Goal: Task Accomplishment & Management: Complete application form

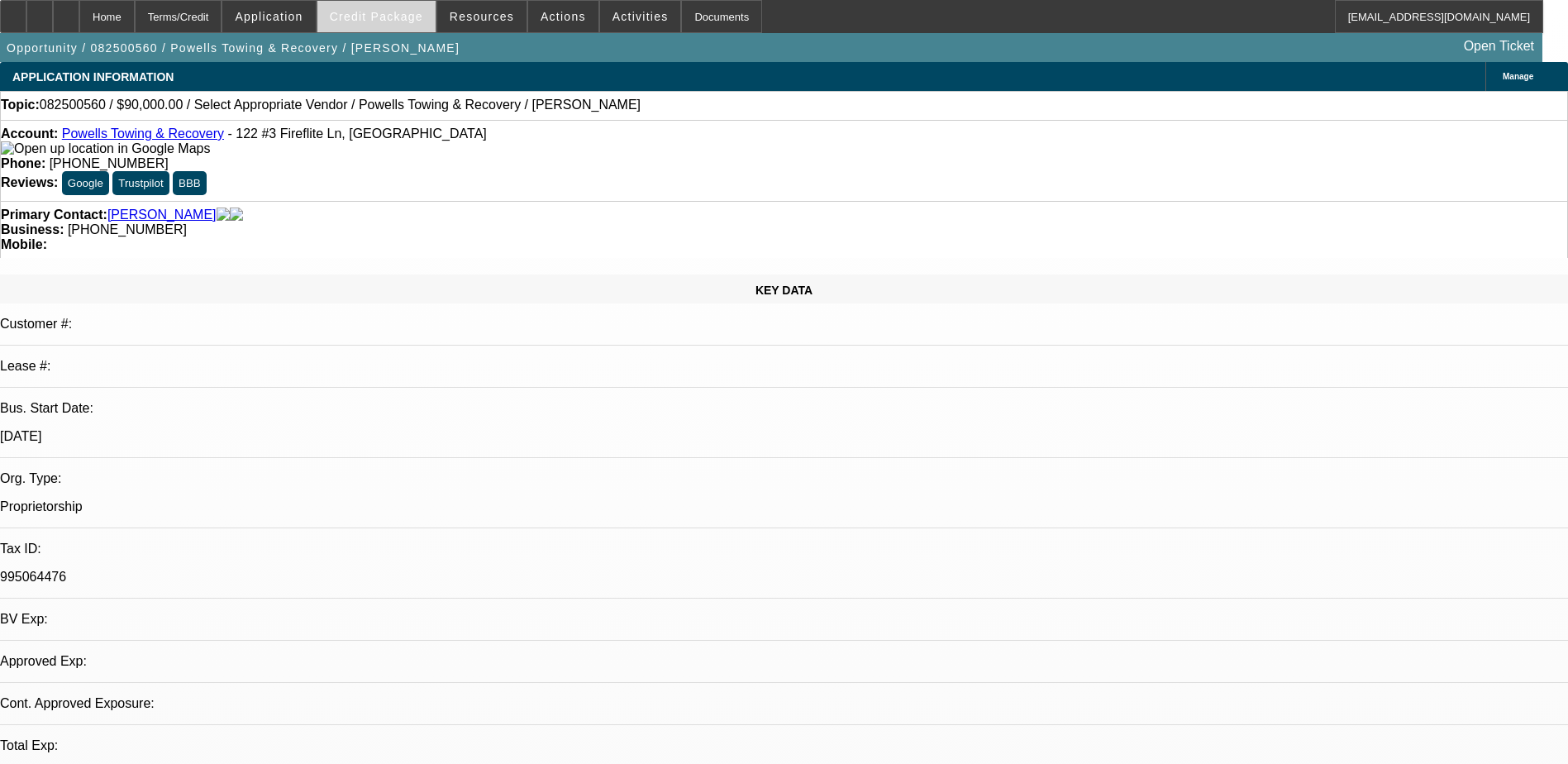
select select "0"
select select "2"
select select "0.1"
select select "4"
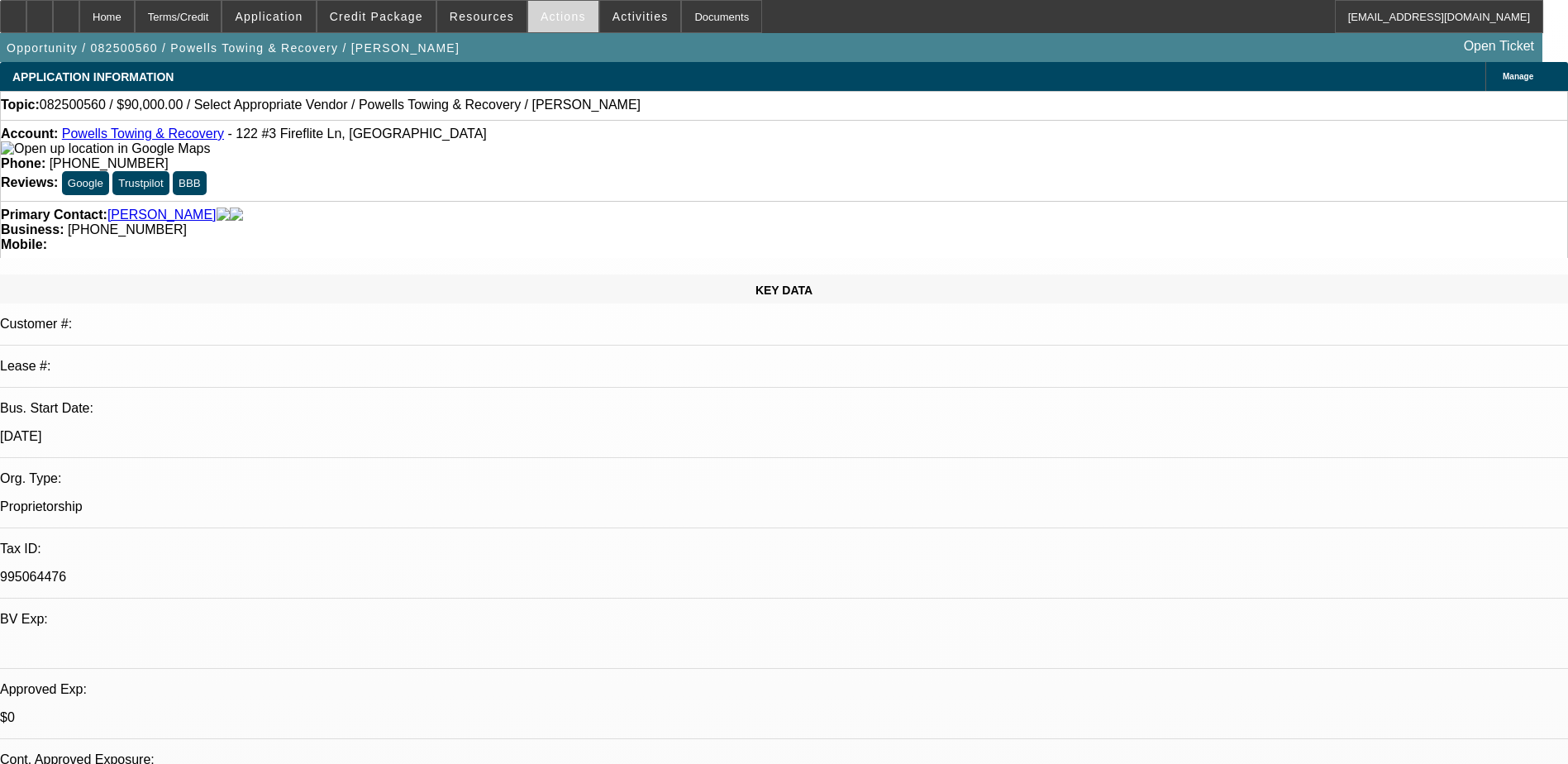
click at [563, 24] on span at bounding box center [563, 17] width 70 height 40
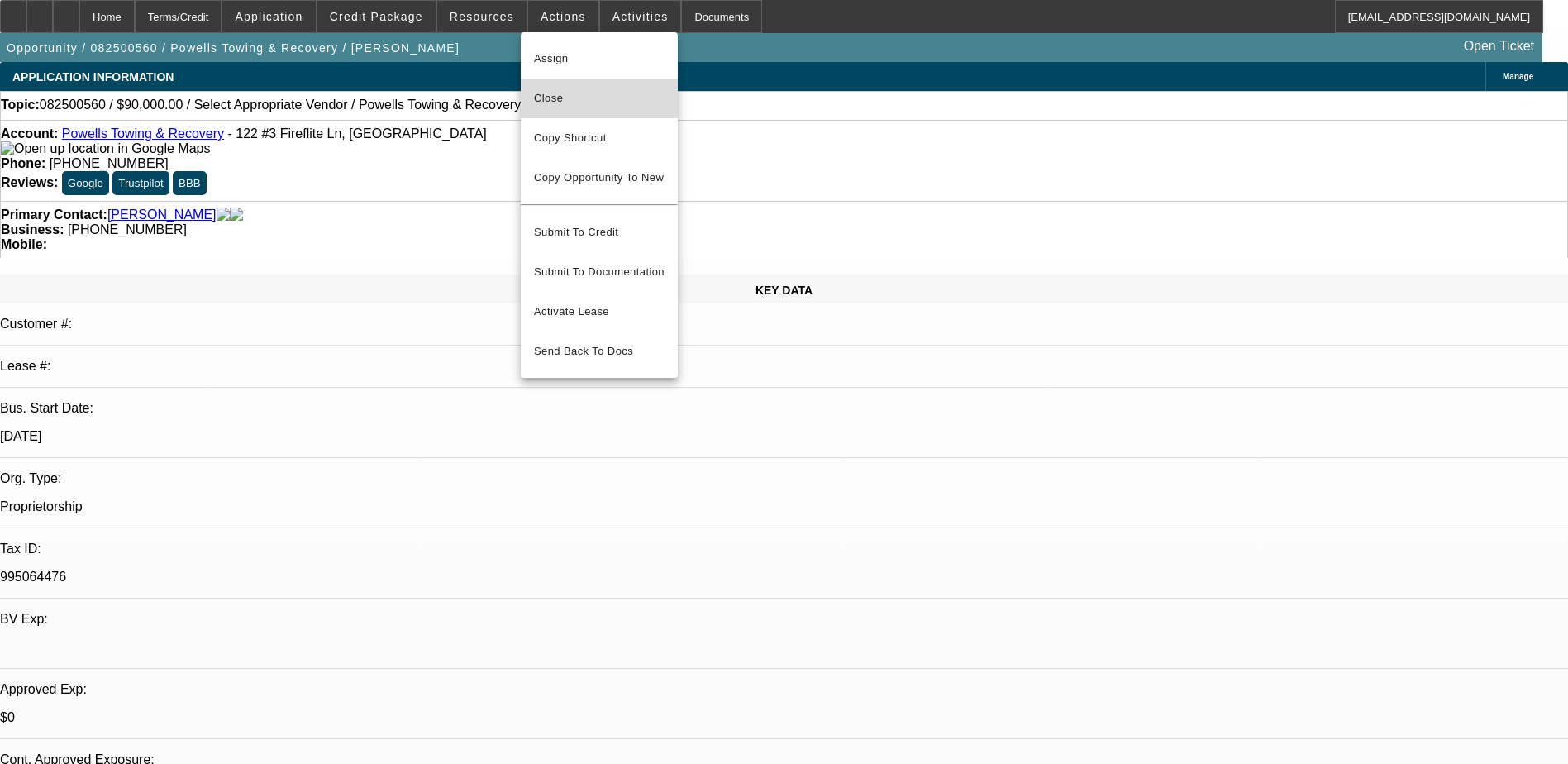
click at [559, 93] on span "Close" at bounding box center [600, 99] width 131 height 20
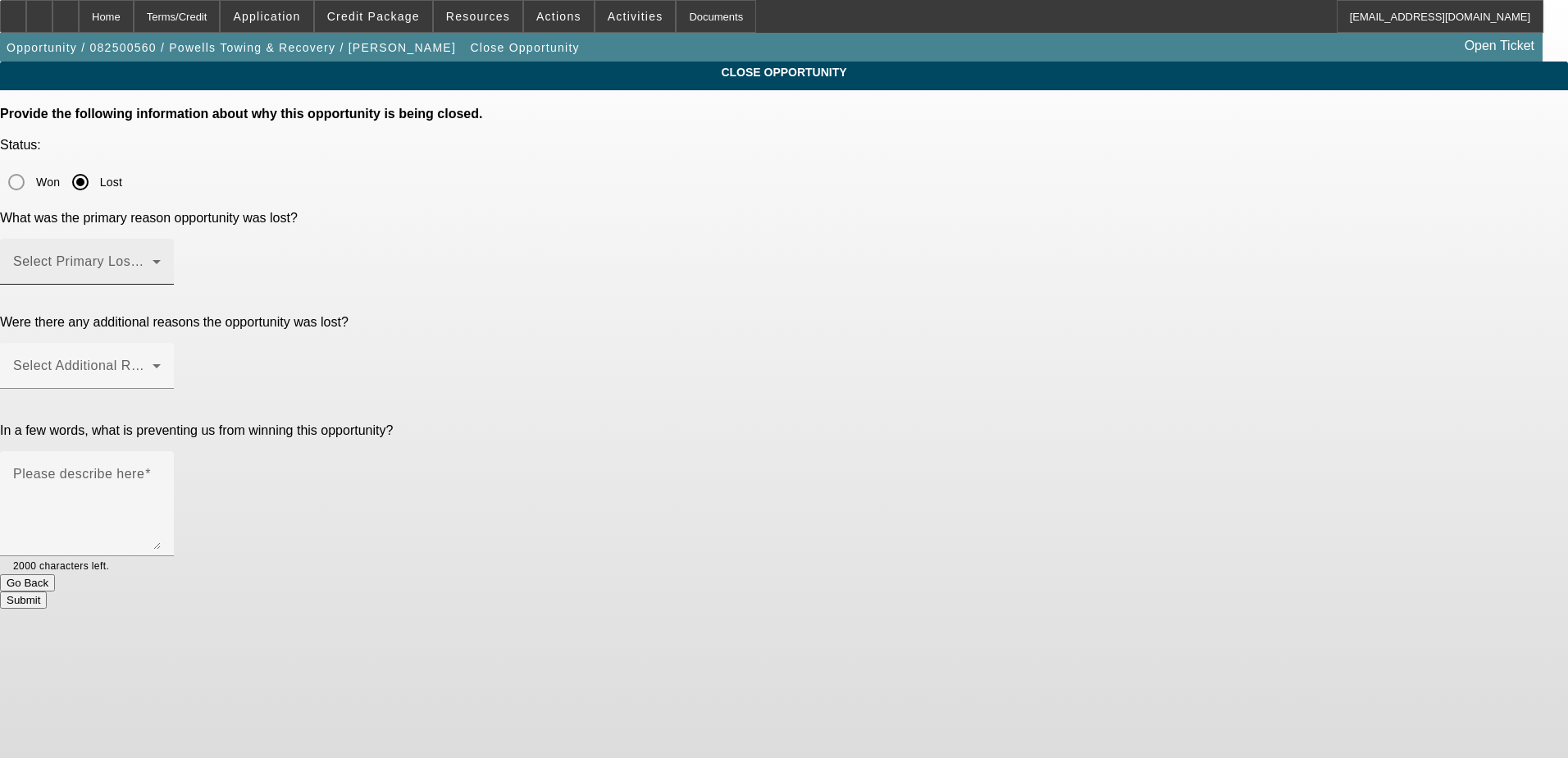
click at [152, 258] on span at bounding box center [82, 268] width 139 height 20
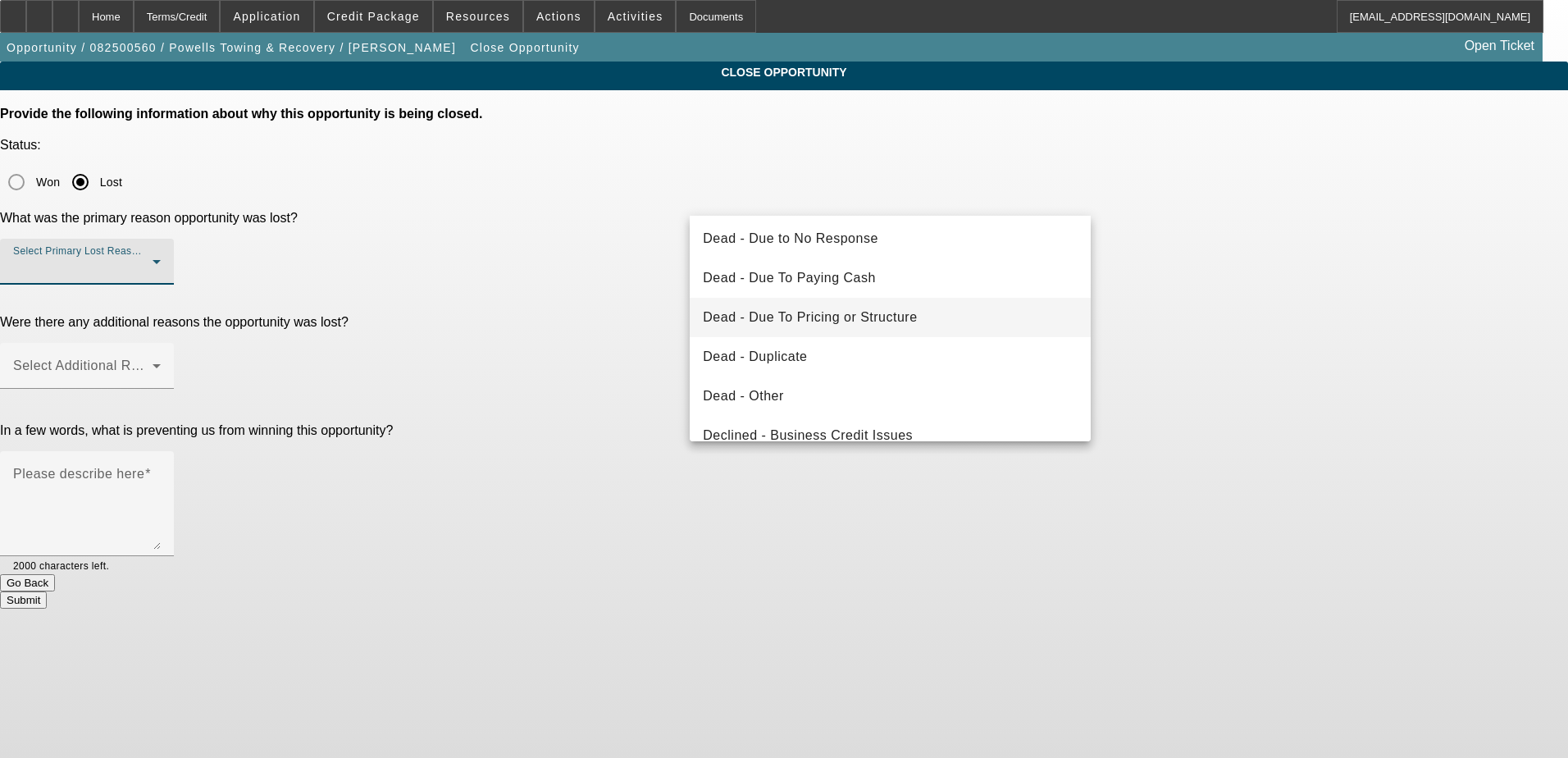
scroll to position [164, 0]
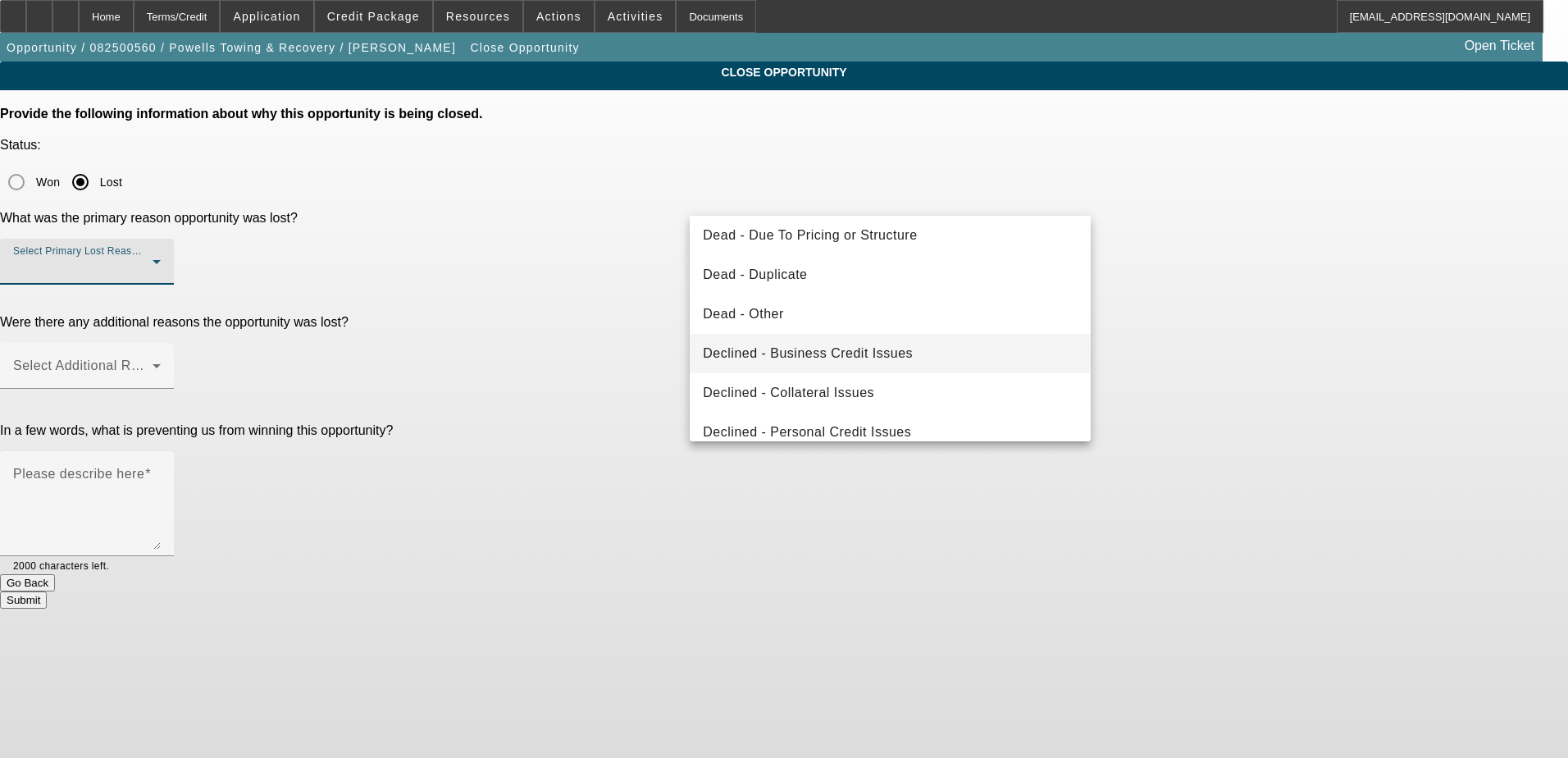
click at [944, 358] on mat-option "Declined - Business Credit Issues" at bounding box center [889, 354] width 401 height 40
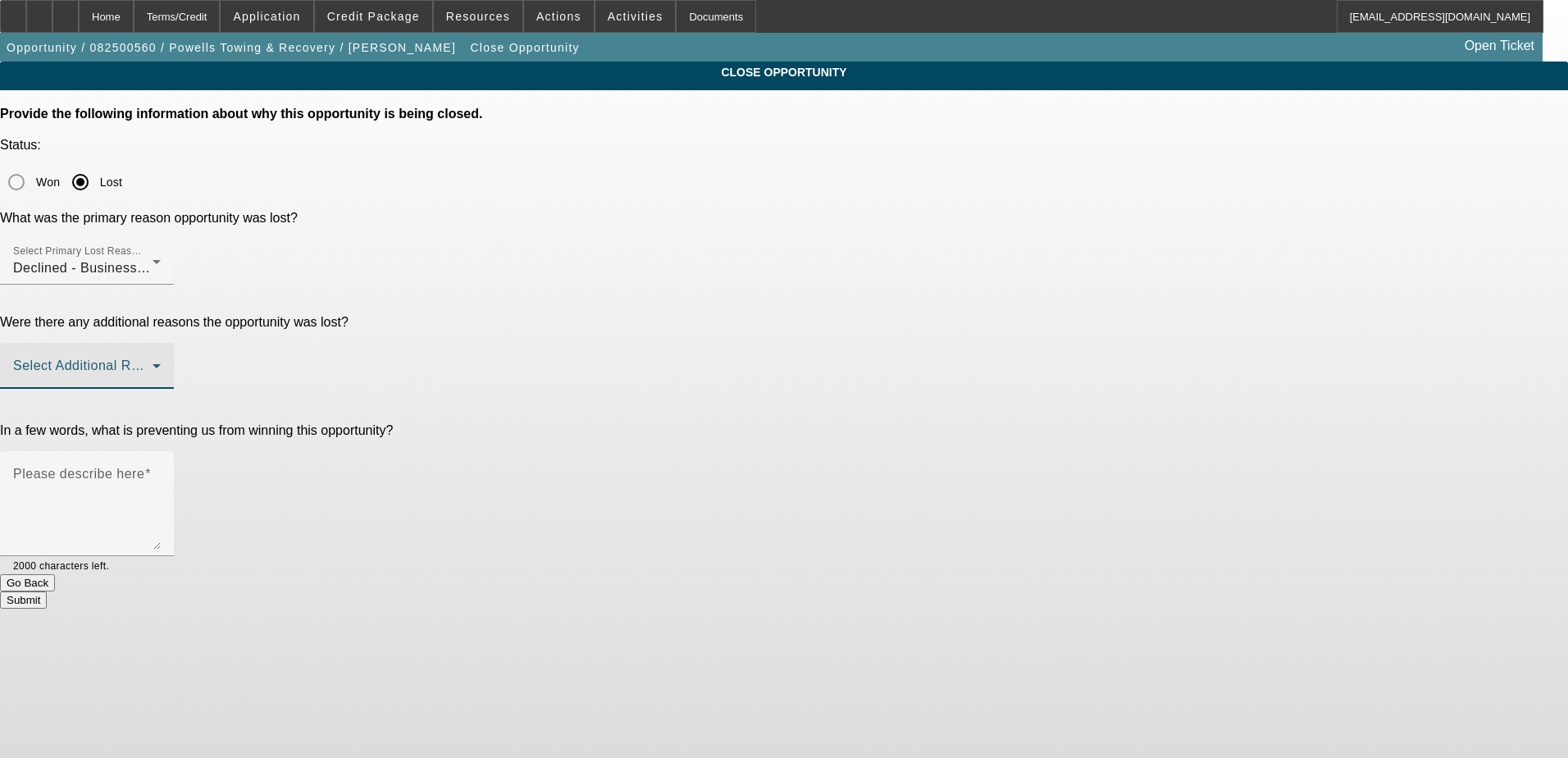
click at [152, 363] on span at bounding box center [82, 373] width 139 height 20
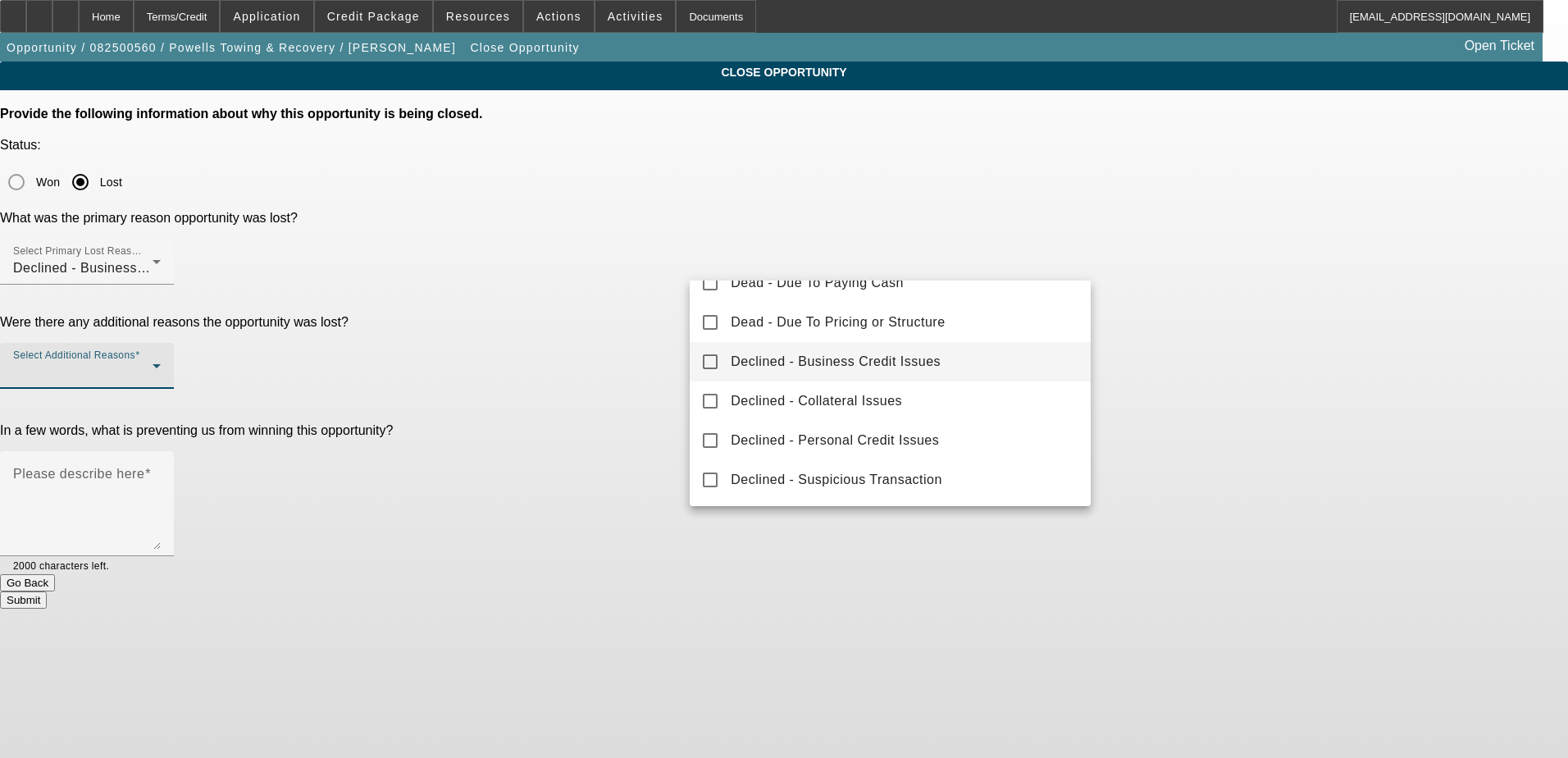
scroll to position [0, 0]
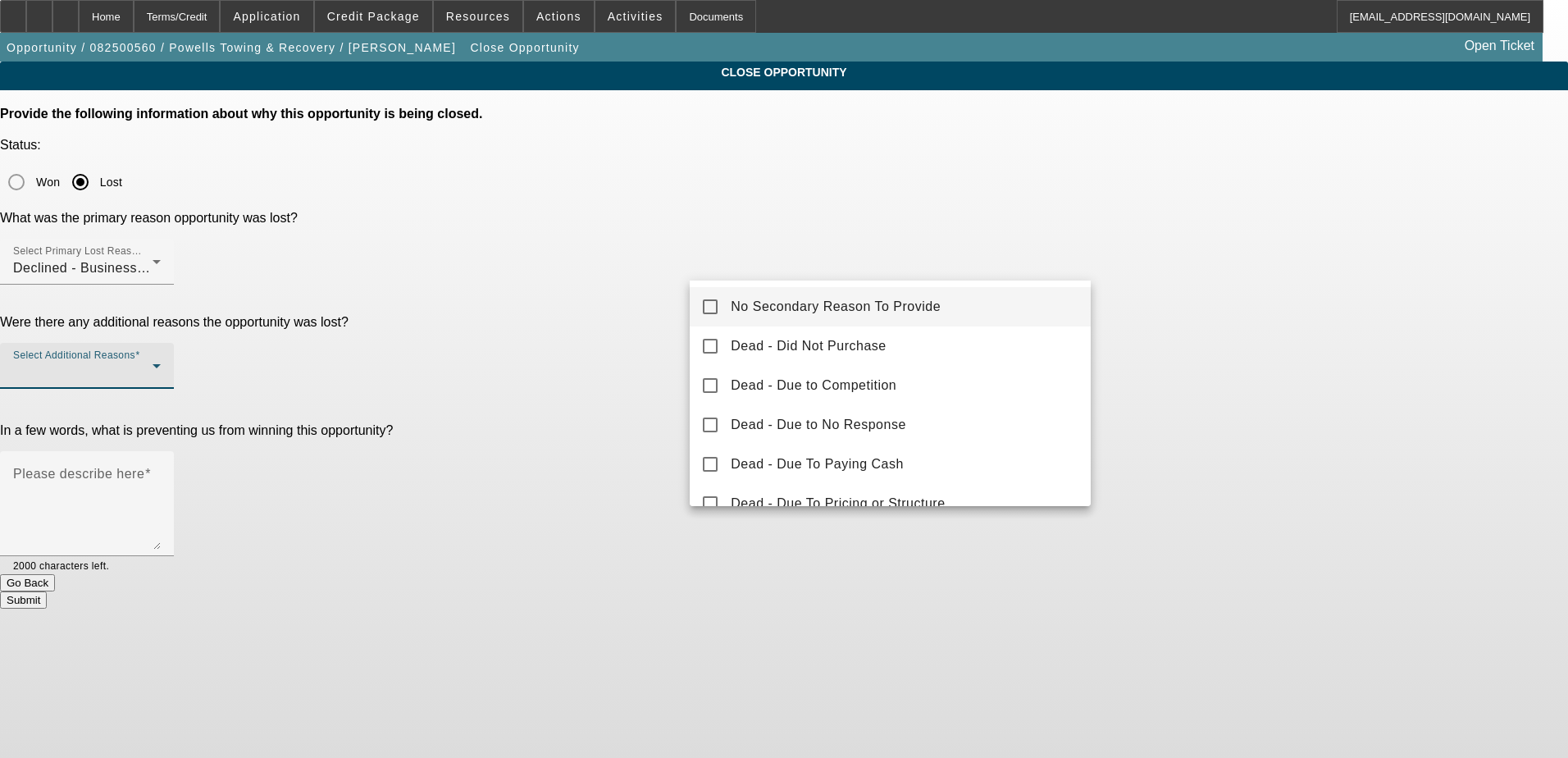
click at [735, 311] on span "No Secondary Reason To Provide" at bounding box center [835, 307] width 210 height 20
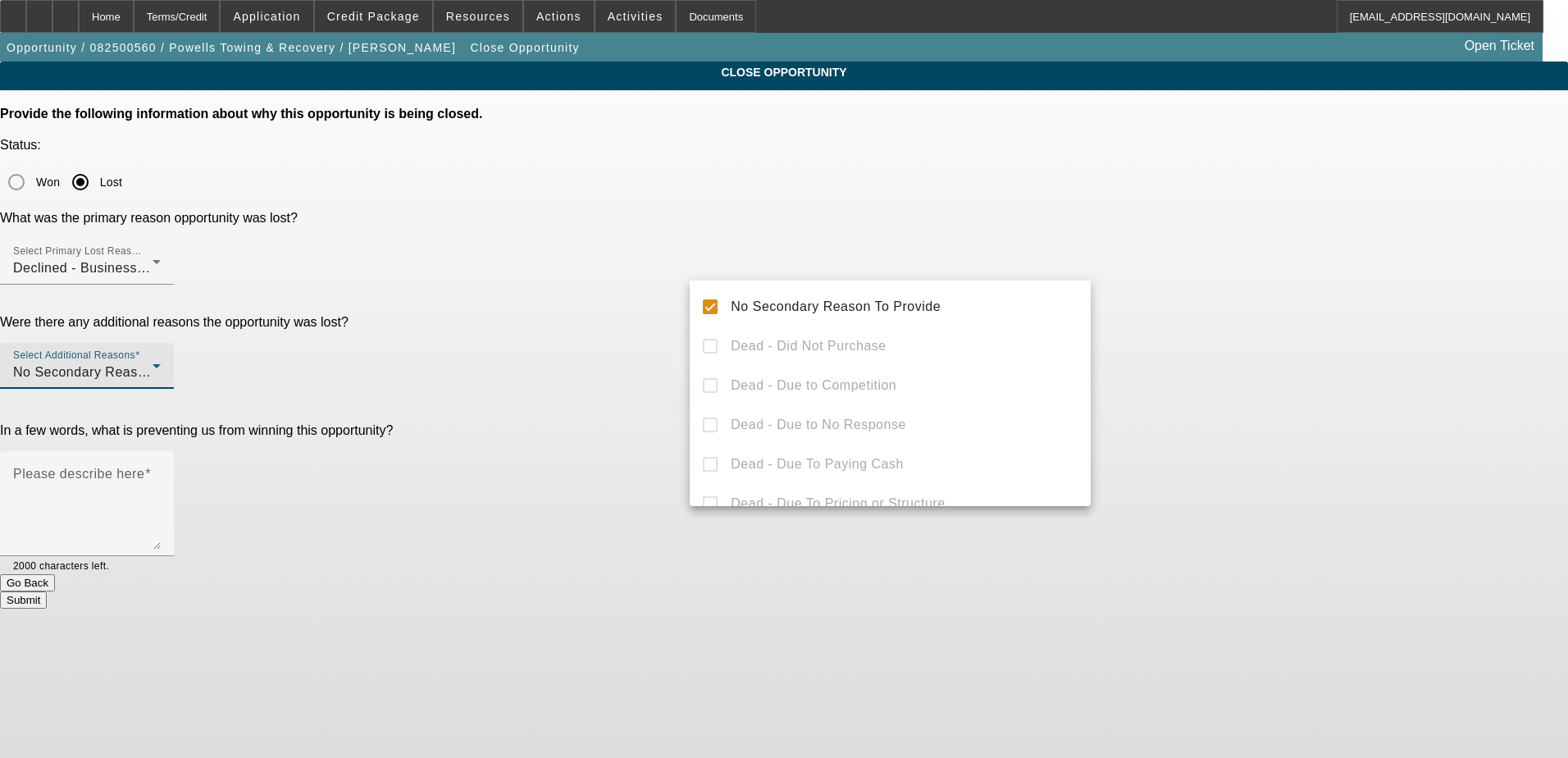
click at [619, 236] on div at bounding box center [784, 379] width 1568 height 758
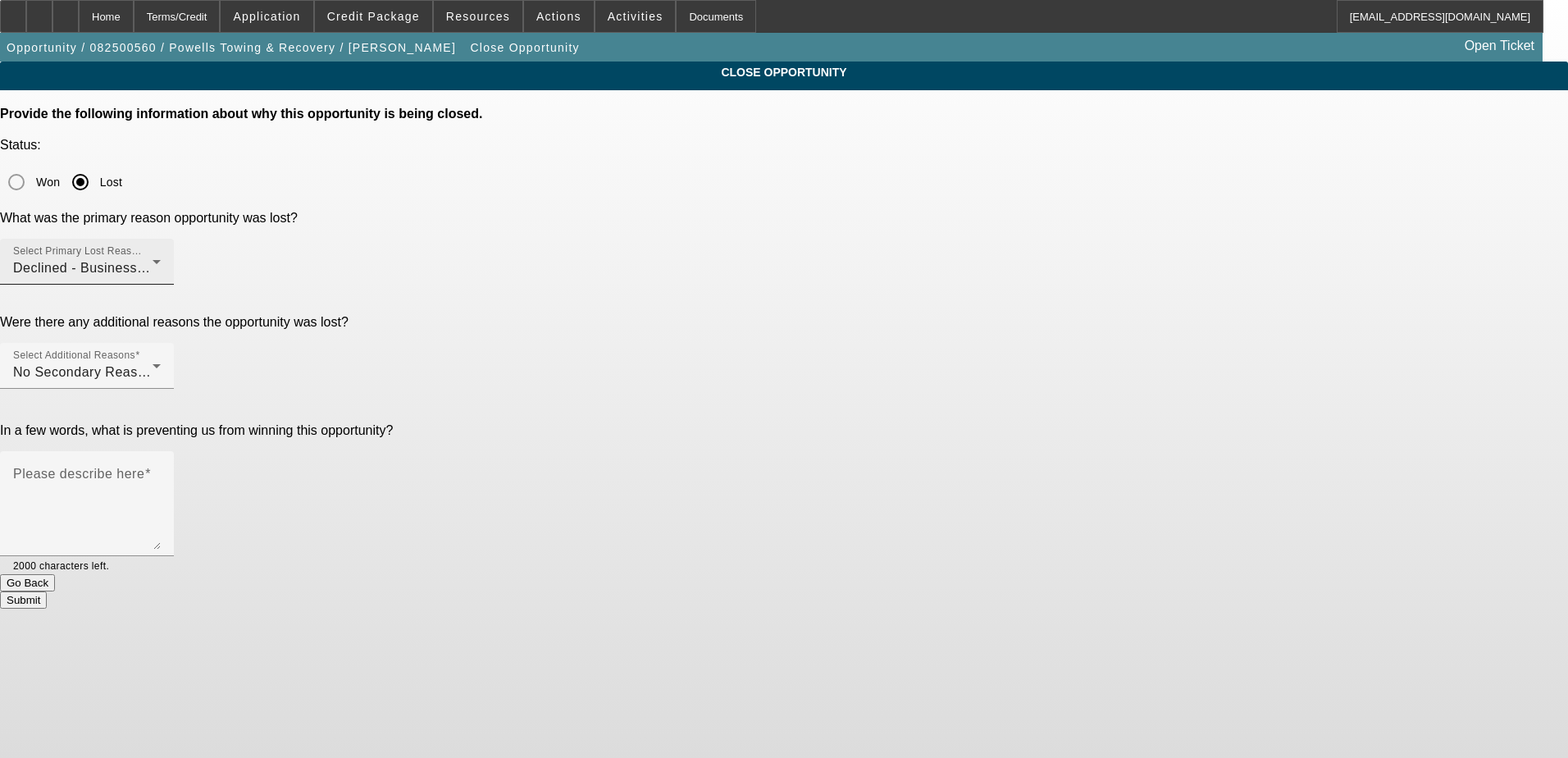
click at [152, 258] on div "Declined - Business Credit Issues" at bounding box center [82, 268] width 139 height 20
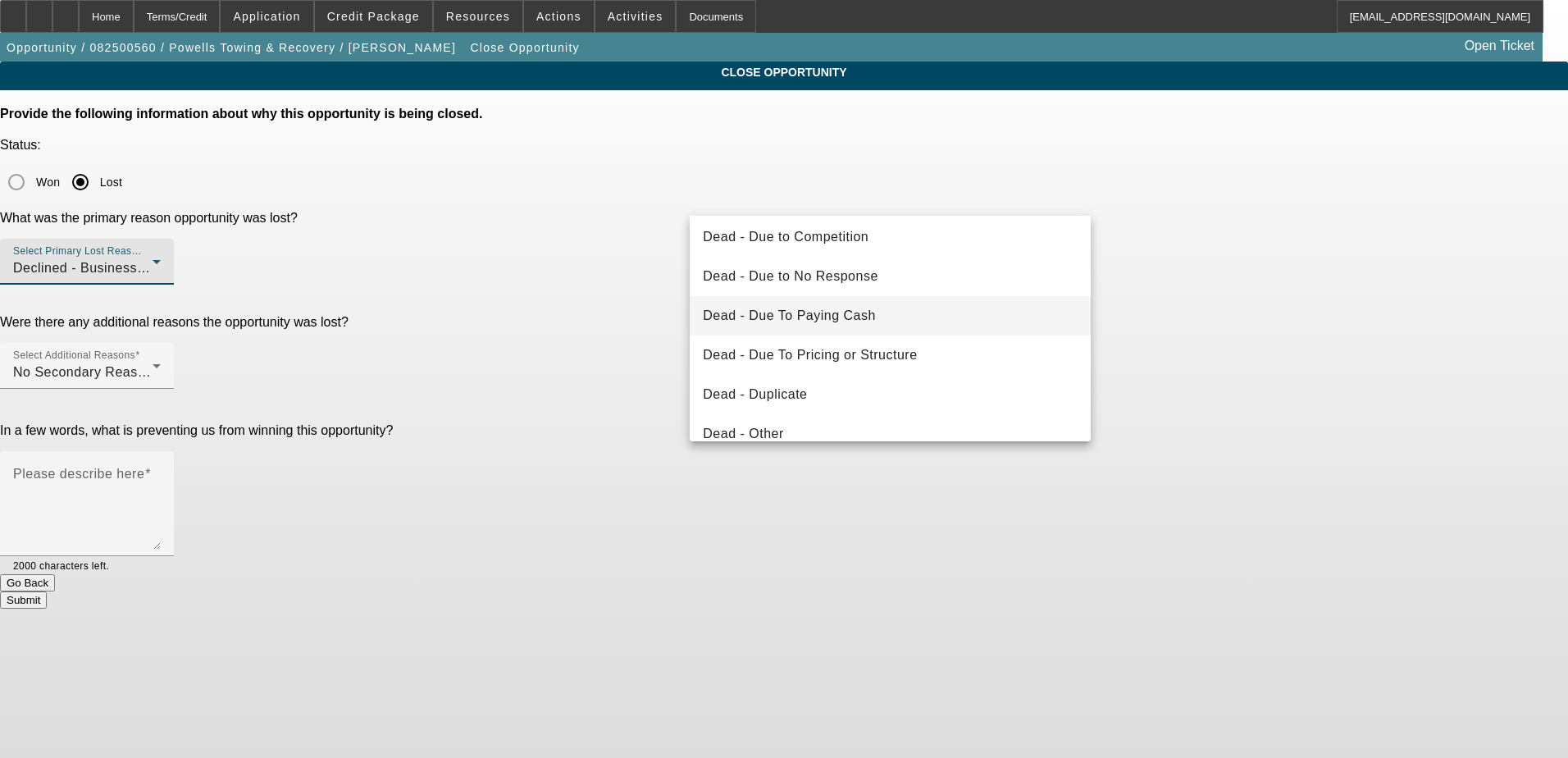
scroll to position [82, 0]
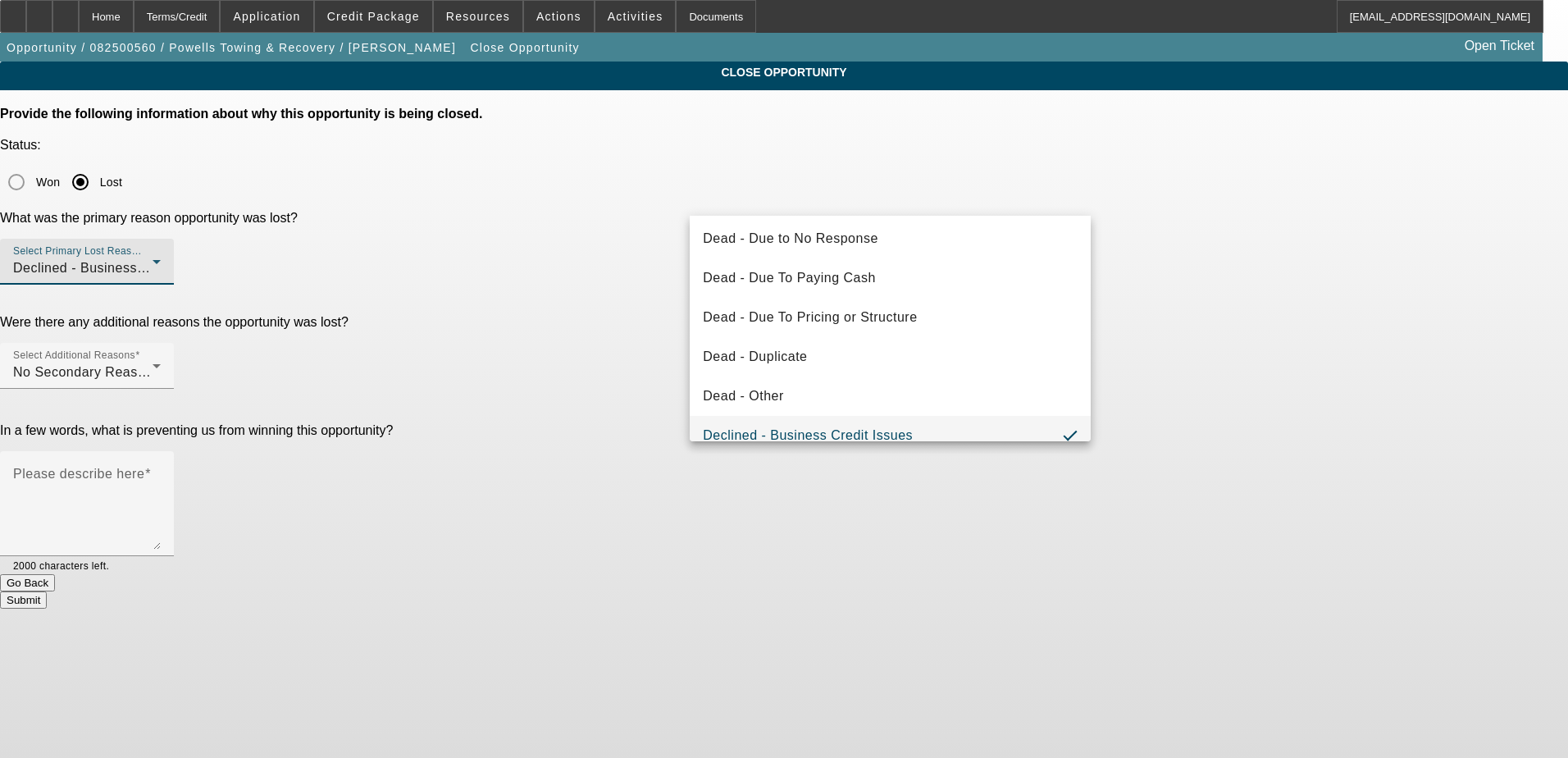
click at [602, 212] on div at bounding box center [784, 379] width 1568 height 758
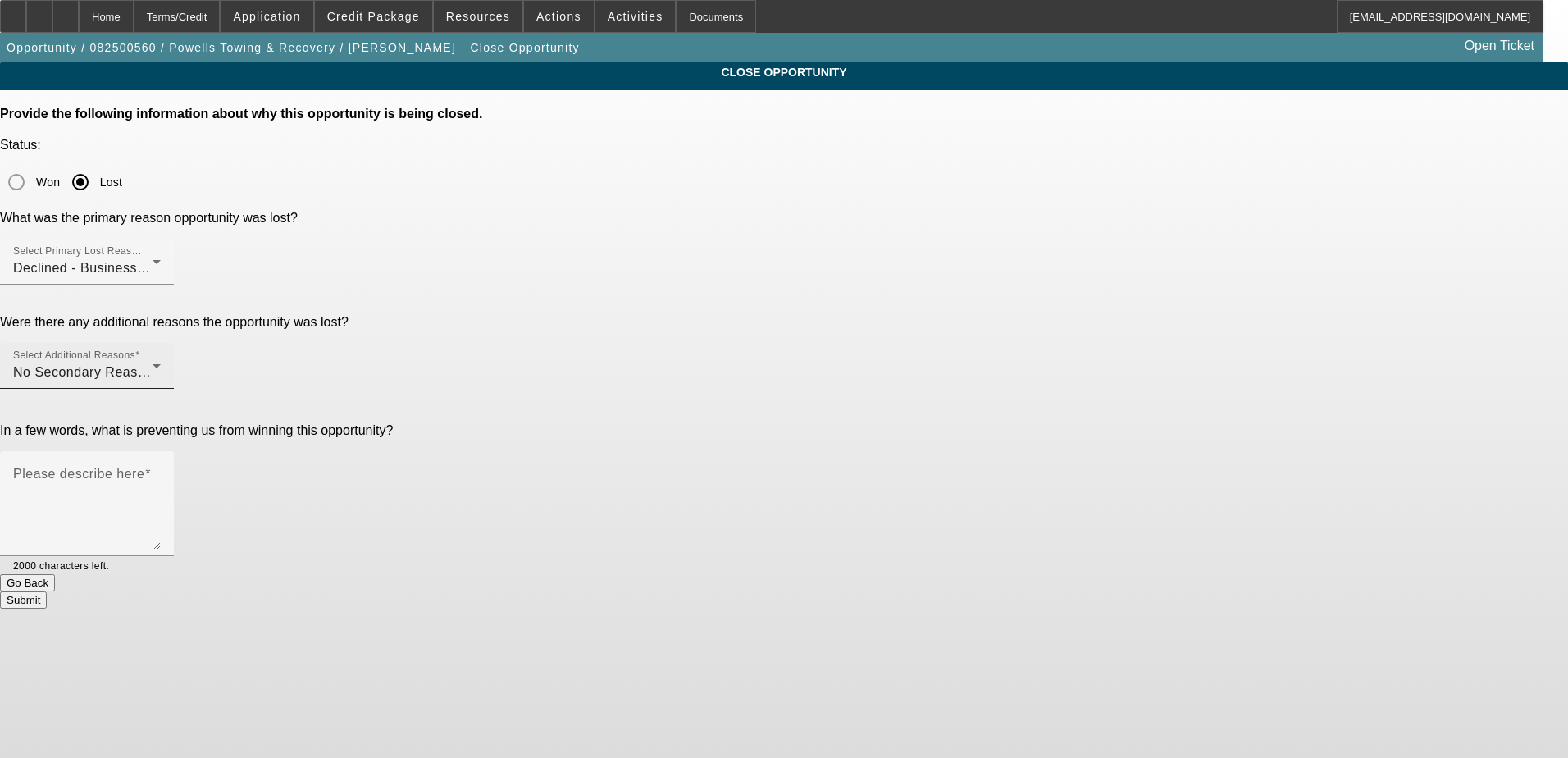
click at [152, 363] on div "No Secondary Reason To Provide" at bounding box center [82, 373] width 139 height 20
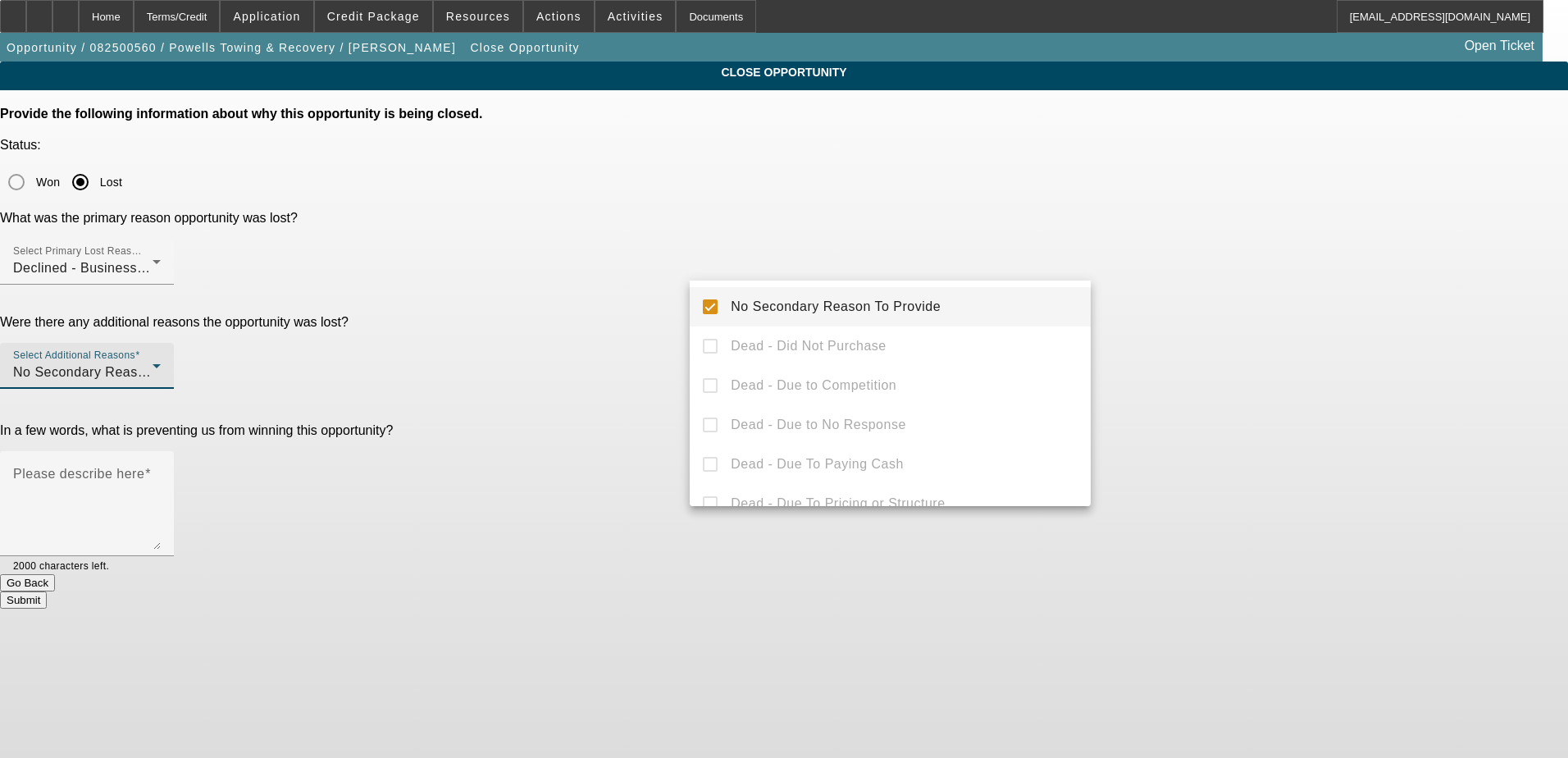
click at [705, 296] on mat-option "No Secondary Reason To Provide" at bounding box center [889, 307] width 401 height 40
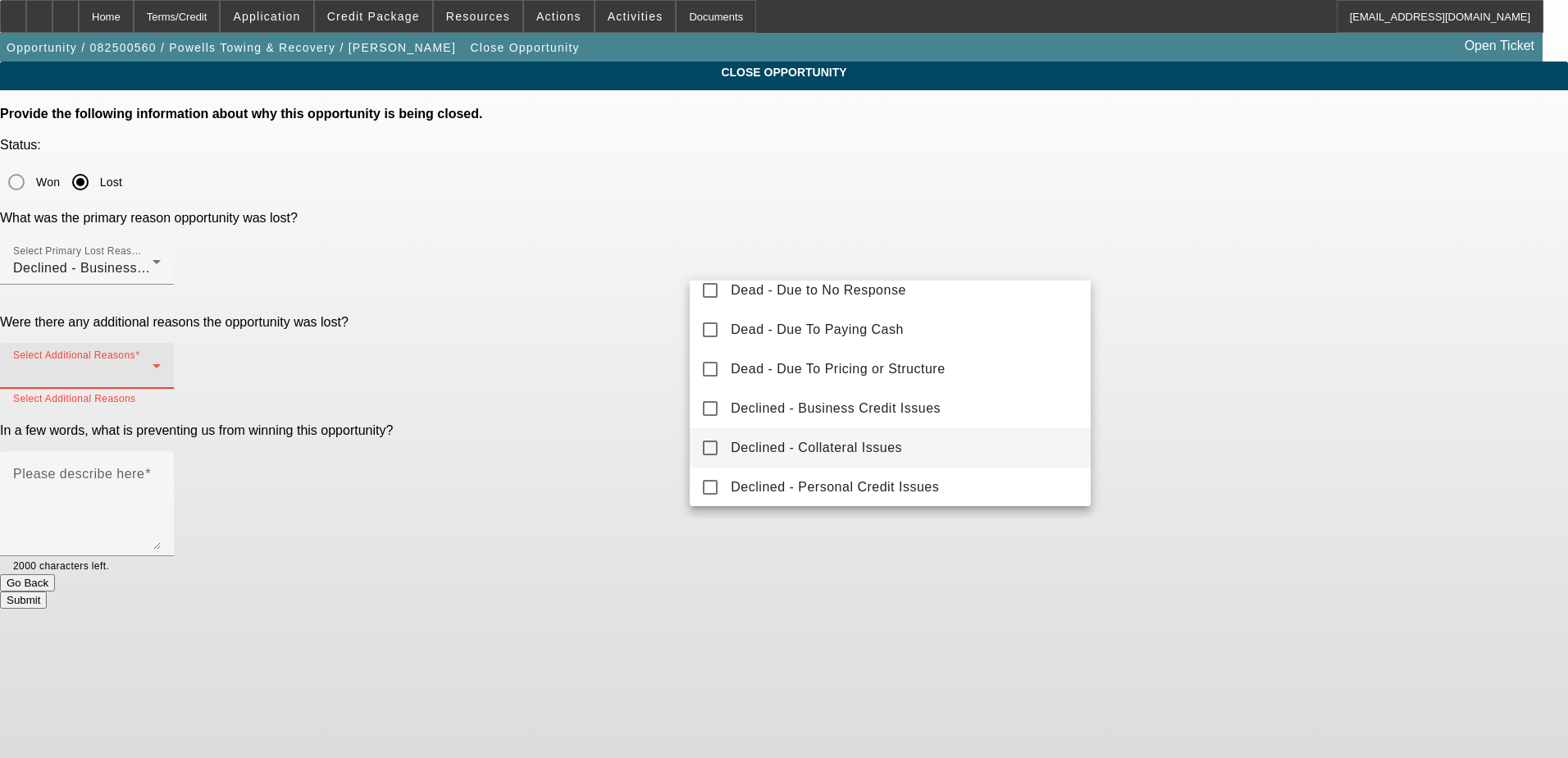
scroll to position [164, 0]
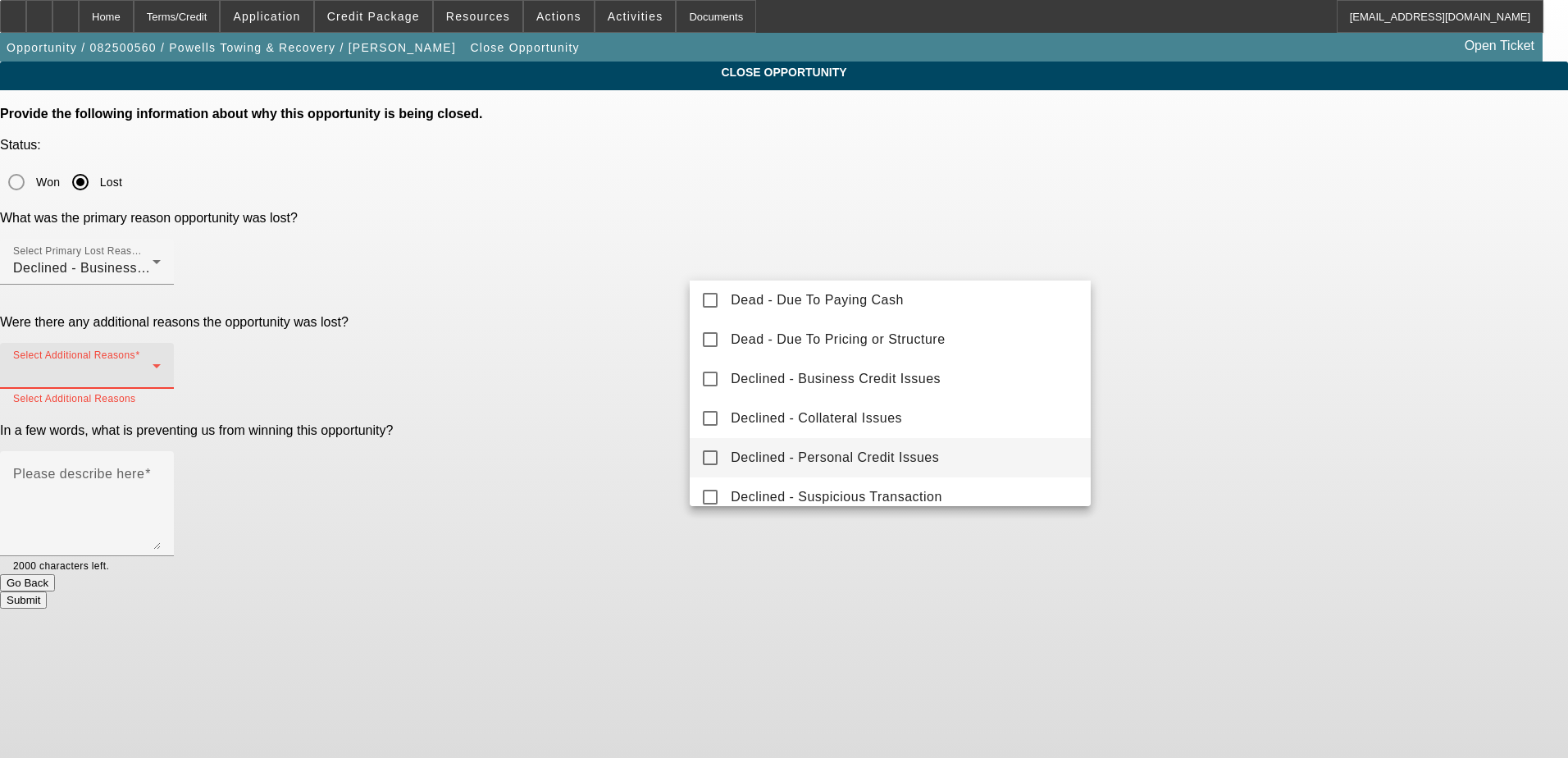
click at [808, 449] on span "Declined - Personal Credit Issues" at bounding box center [834, 458] width 208 height 20
click at [659, 354] on div at bounding box center [784, 379] width 1568 height 758
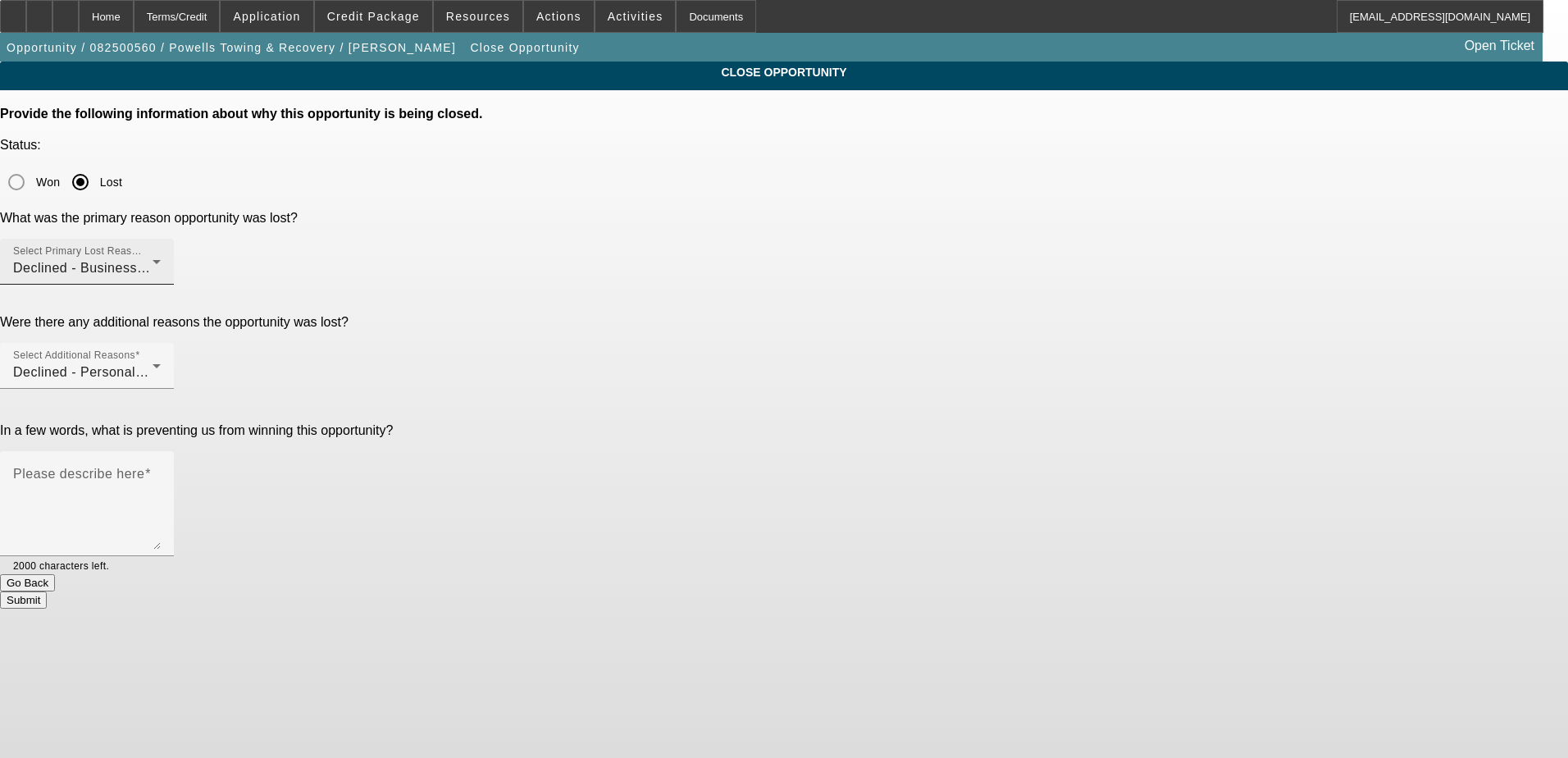
click at [152, 258] on div "Declined - Business Credit Issues" at bounding box center [82, 268] width 139 height 20
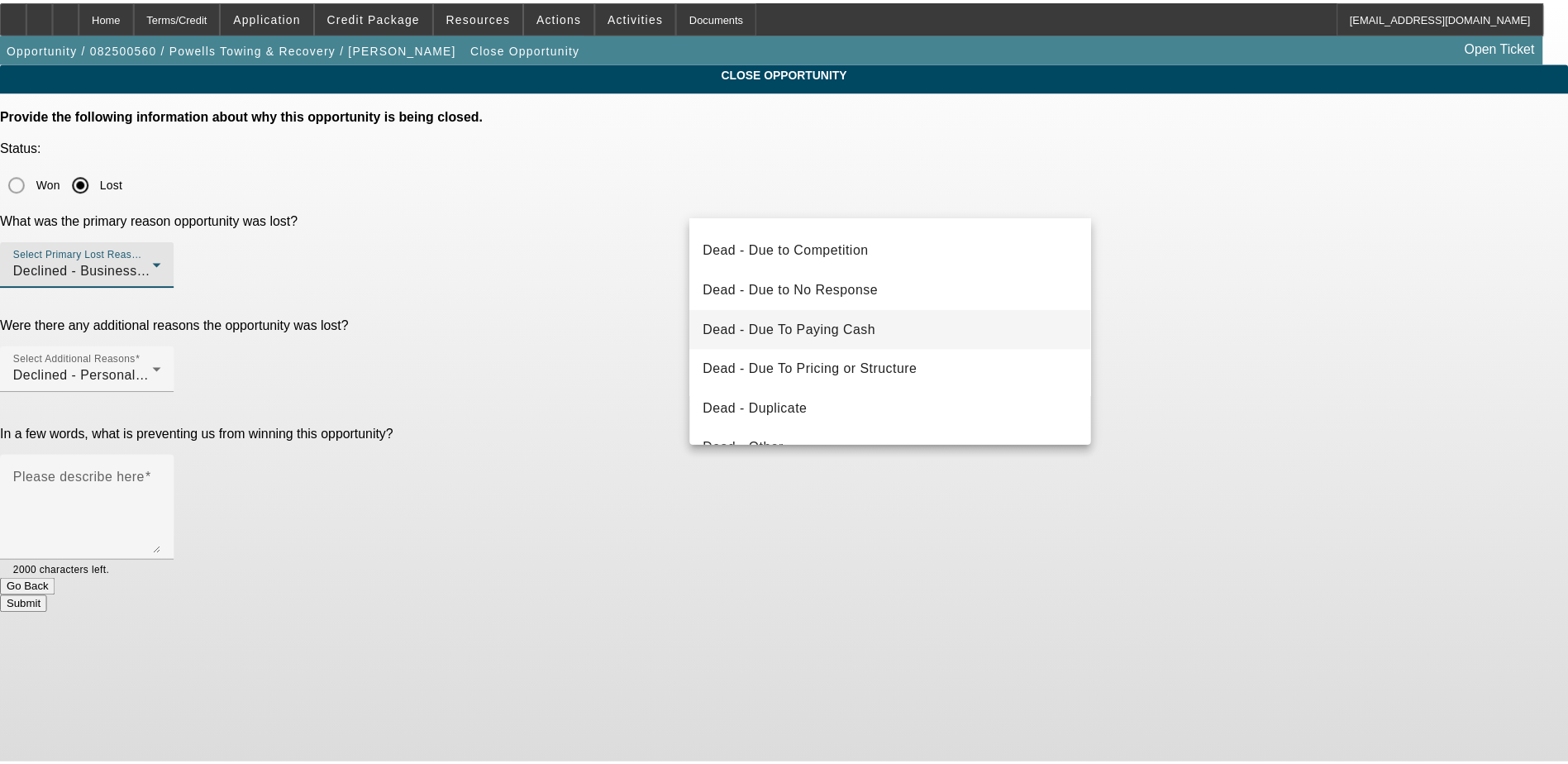
scroll to position [0, 0]
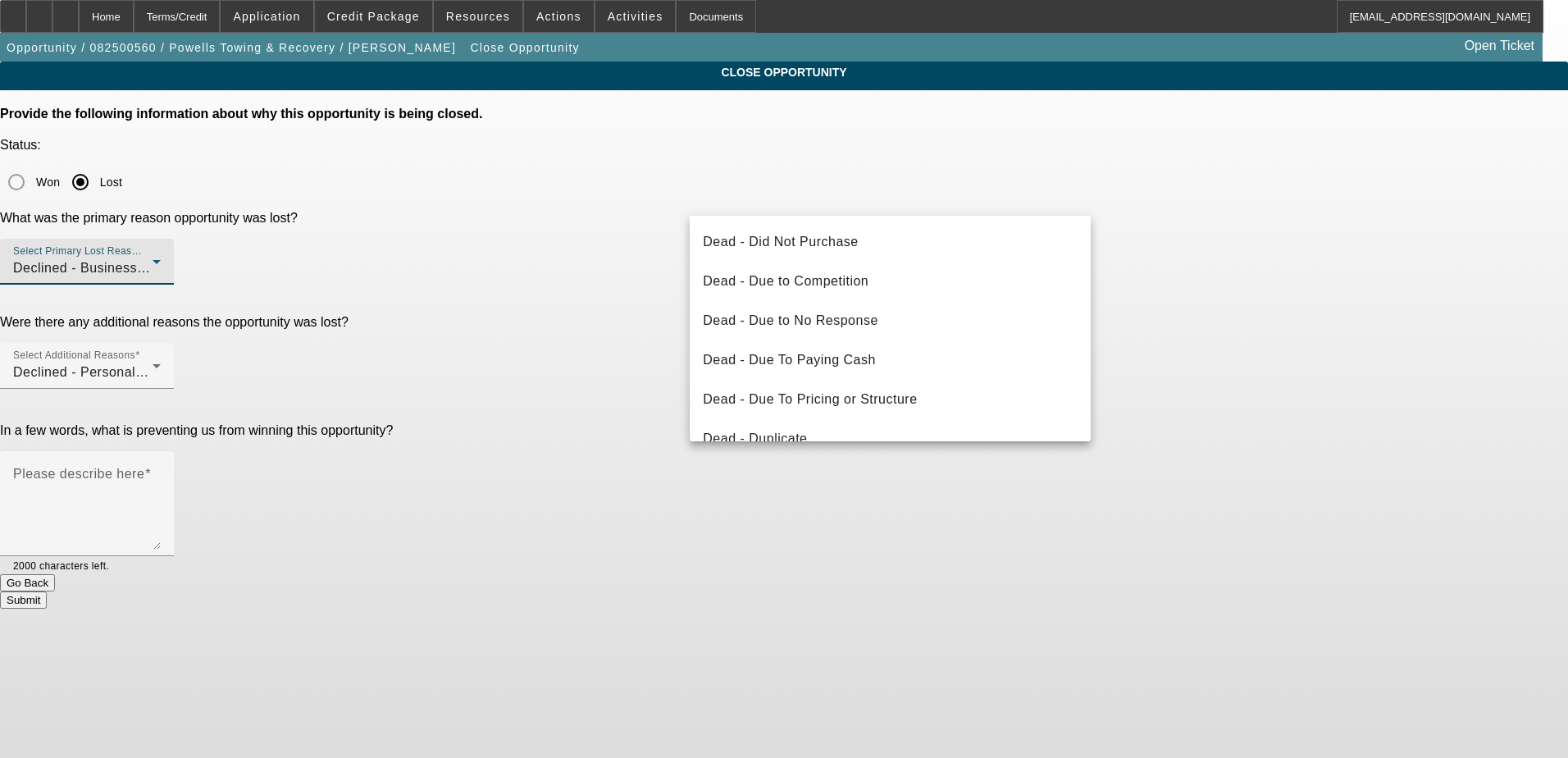
drag, startPoint x: 1433, startPoint y: 370, endPoint x: 1421, endPoint y: 371, distance: 12.0
click at [1433, 369] on div at bounding box center [784, 379] width 1568 height 758
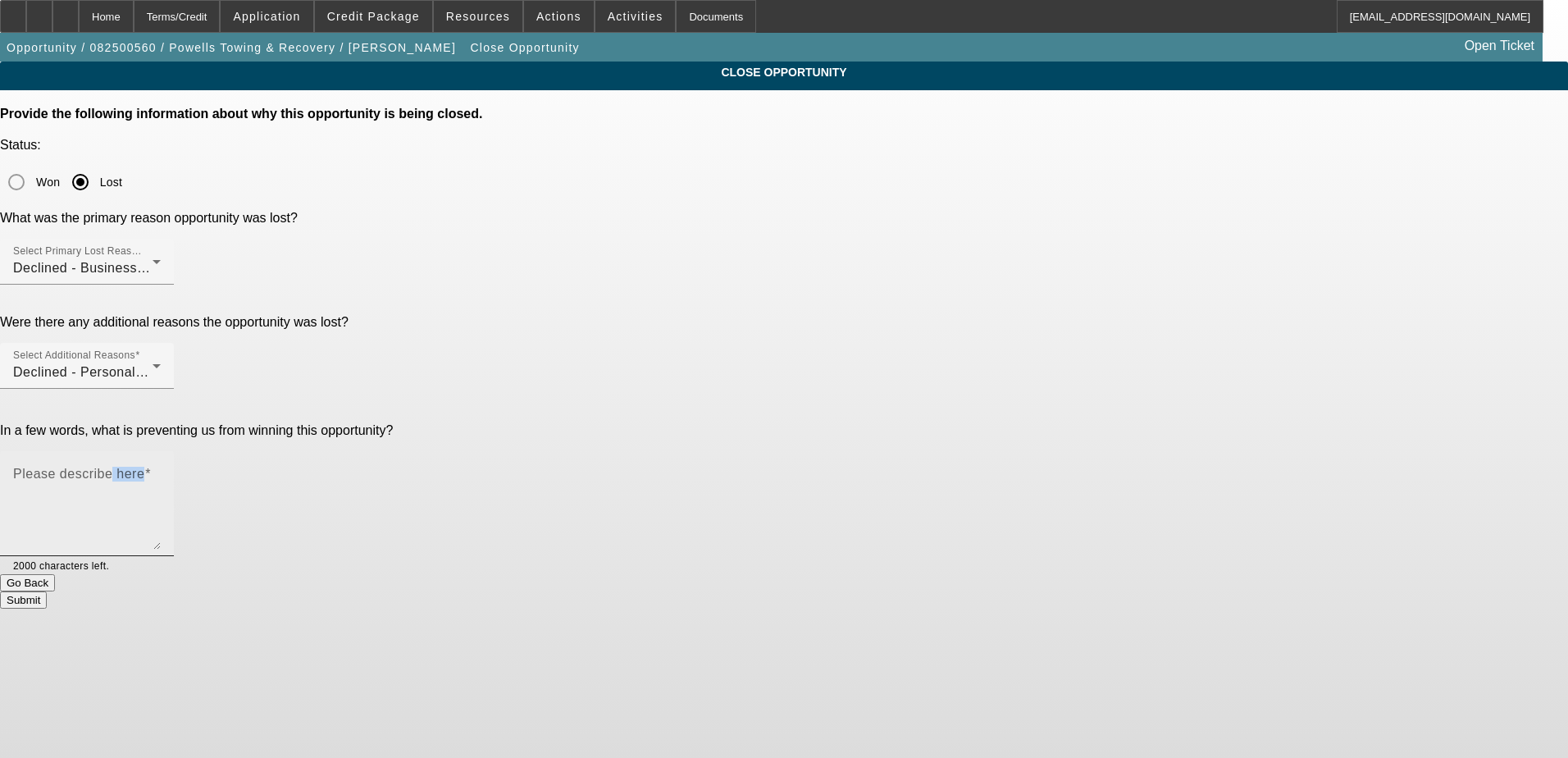
click at [160, 451] on div "Please describe here" at bounding box center [86, 504] width 147 height 105
drag, startPoint x: 1040, startPoint y: 346, endPoint x: 790, endPoint y: 367, distance: 250.9
click at [160, 471] on textarea "bad credit all over and a start-up who wanted less than 5% down" at bounding box center [86, 510] width 147 height 79
type textarea "bad credit"
click at [47, 592] on button "Submit" at bounding box center [23, 600] width 47 height 17
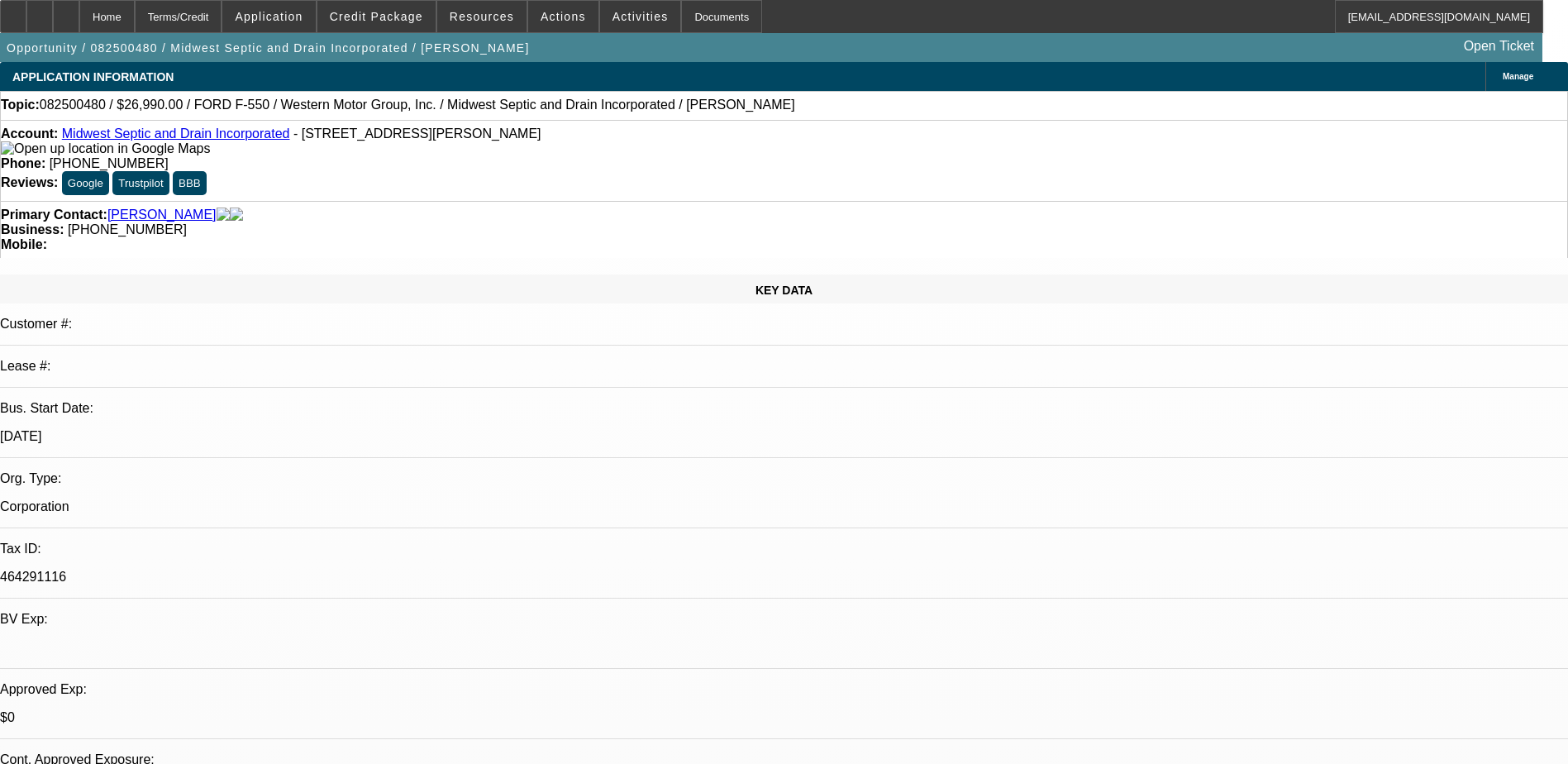
select select "0"
select select "6"
select select "0"
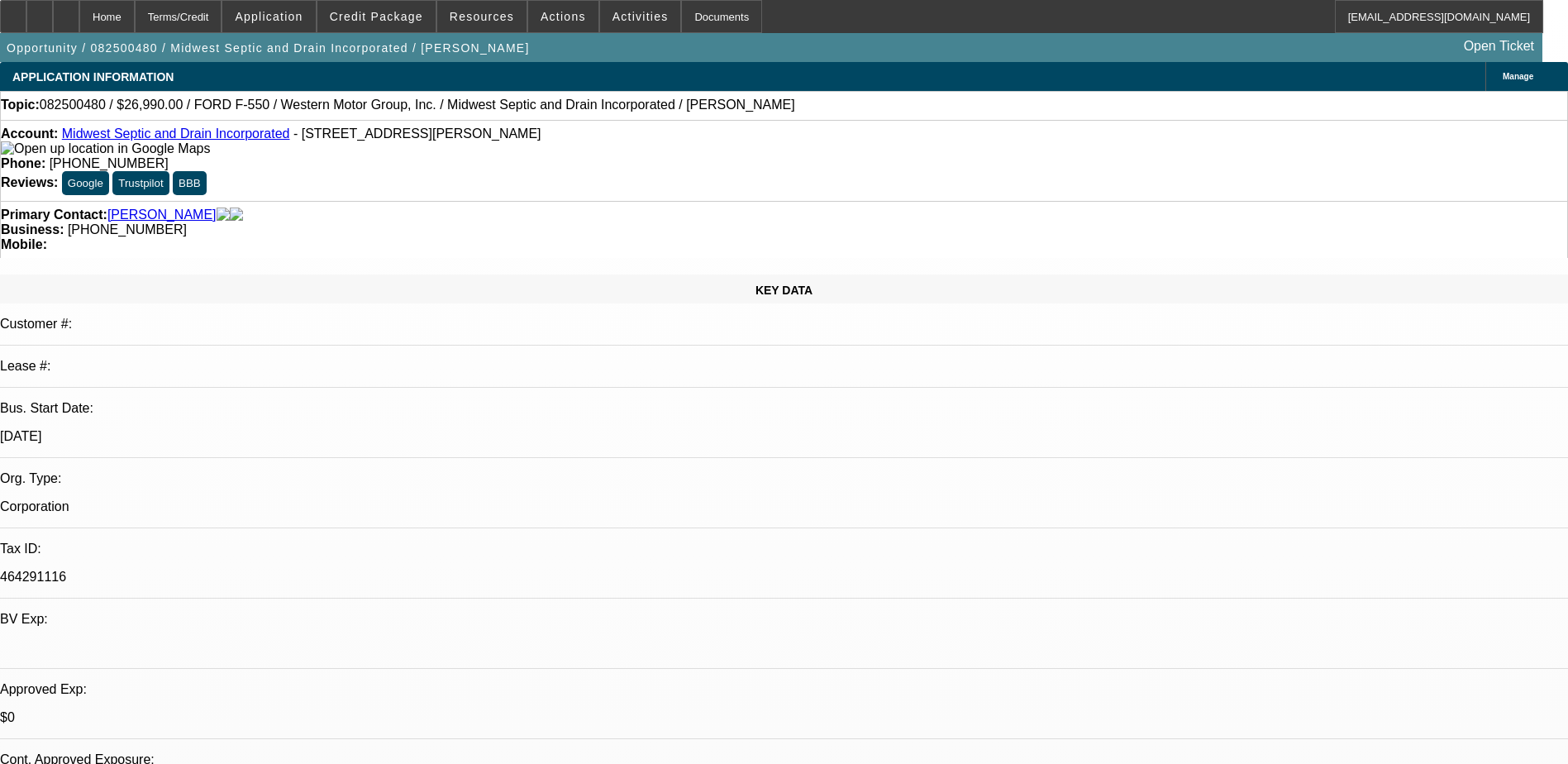
select select "0"
select select "6"
select select "0"
select select "2"
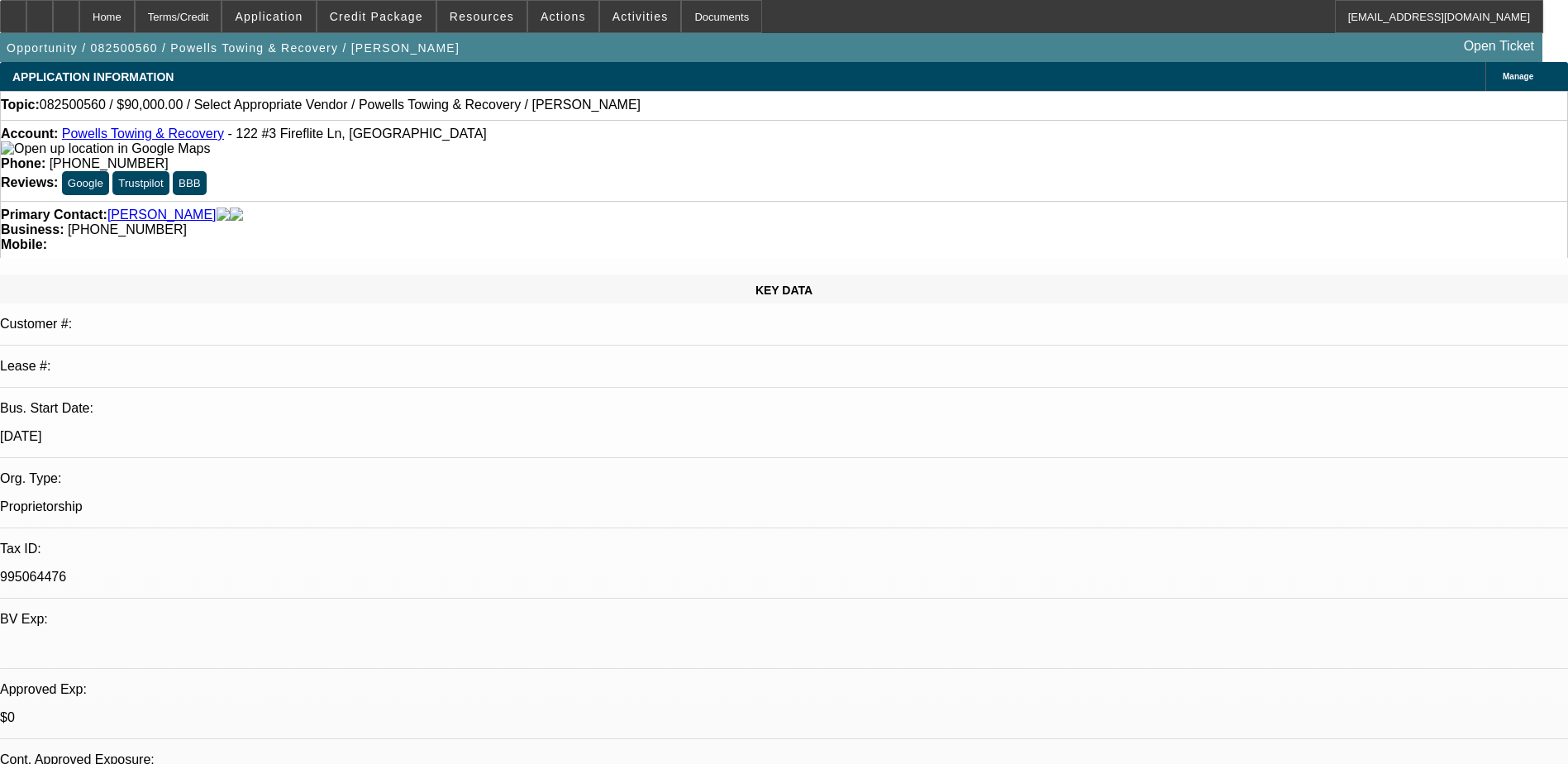
select select "2"
select select "0.1"
select select "4"
